Goal: Transaction & Acquisition: Obtain resource

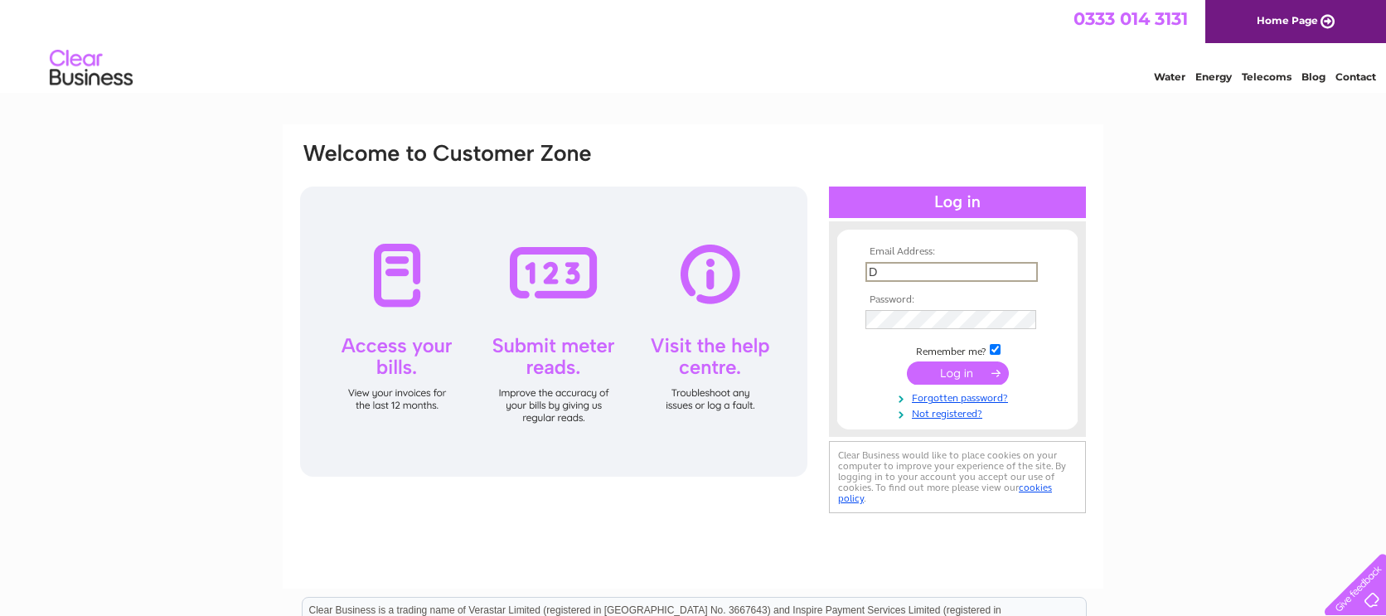
type input "dingwallgarage@icloud.com"
click at [954, 373] on input "submit" at bounding box center [958, 371] width 102 height 23
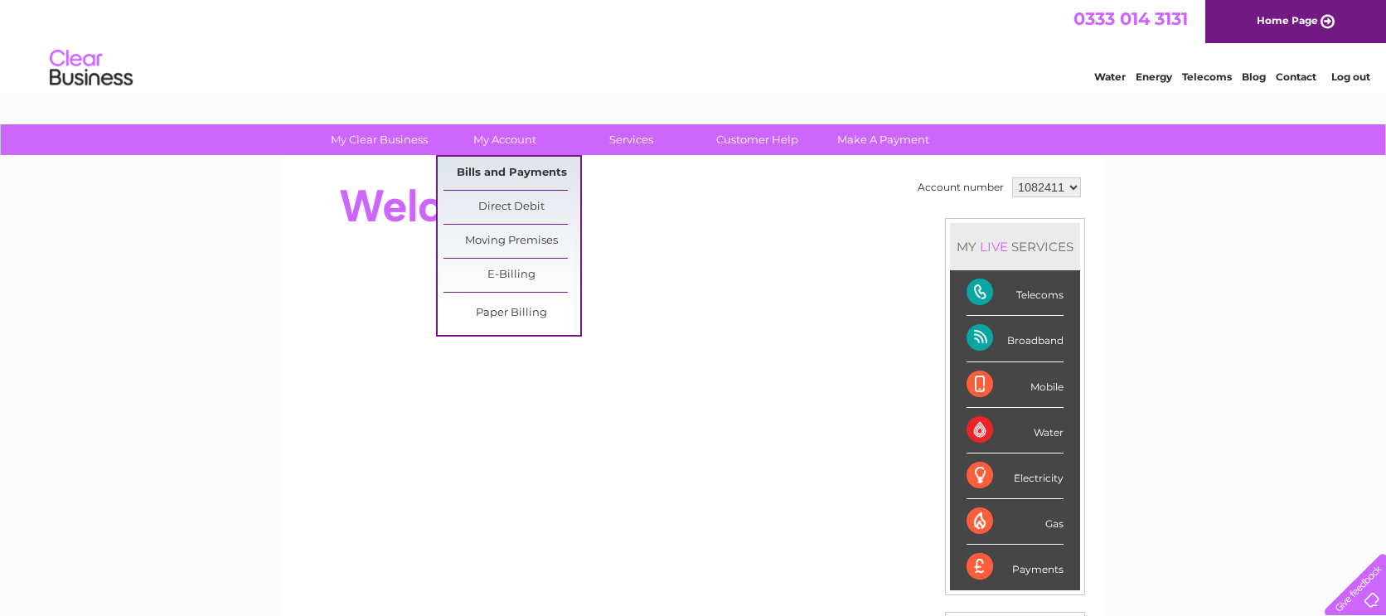
click at [511, 172] on link "Bills and Payments" at bounding box center [511, 173] width 137 height 33
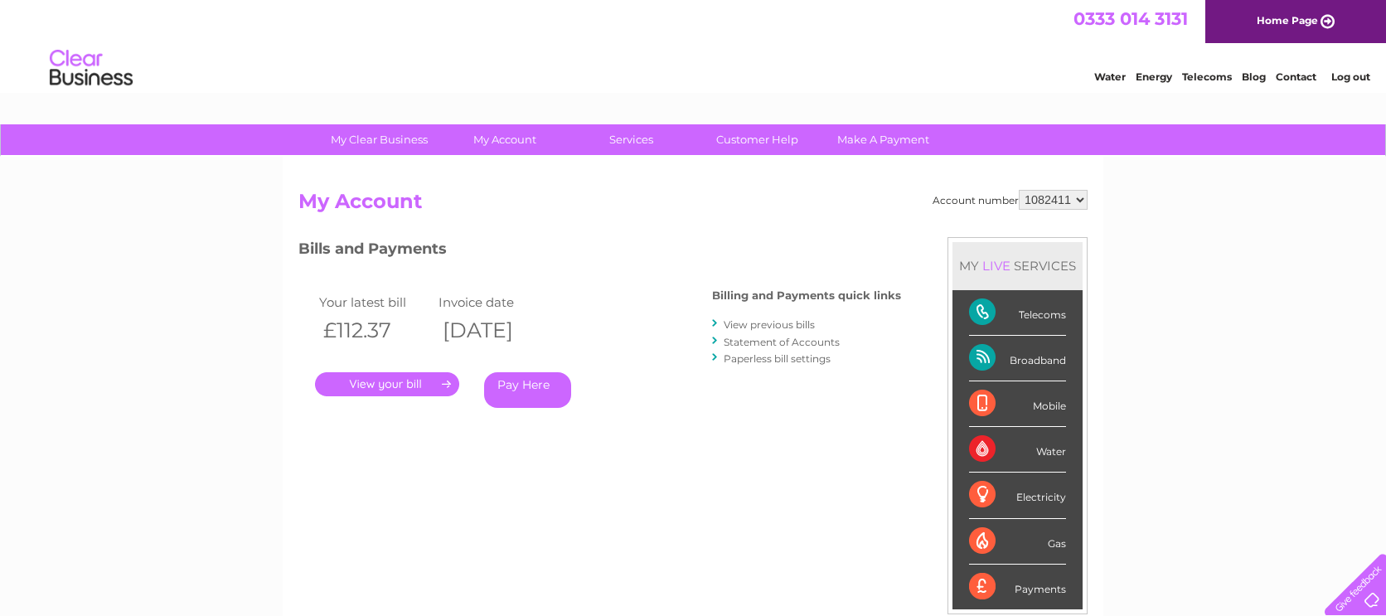
click at [794, 322] on link "View previous bills" at bounding box center [769, 324] width 91 height 12
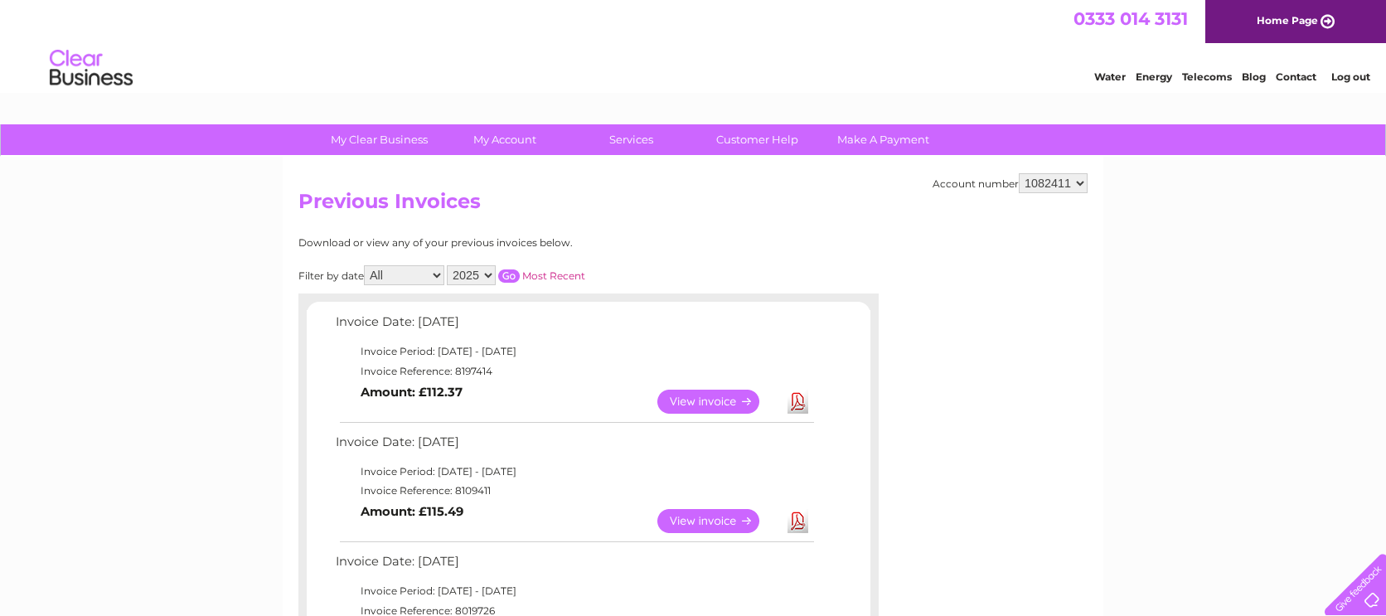
click at [797, 517] on link "Download" at bounding box center [797, 521] width 21 height 24
click at [800, 395] on link "Download" at bounding box center [797, 402] width 21 height 24
click at [1349, 75] on link "Log out" at bounding box center [1350, 76] width 39 height 12
